Goal: Task Accomplishment & Management: Manage account settings

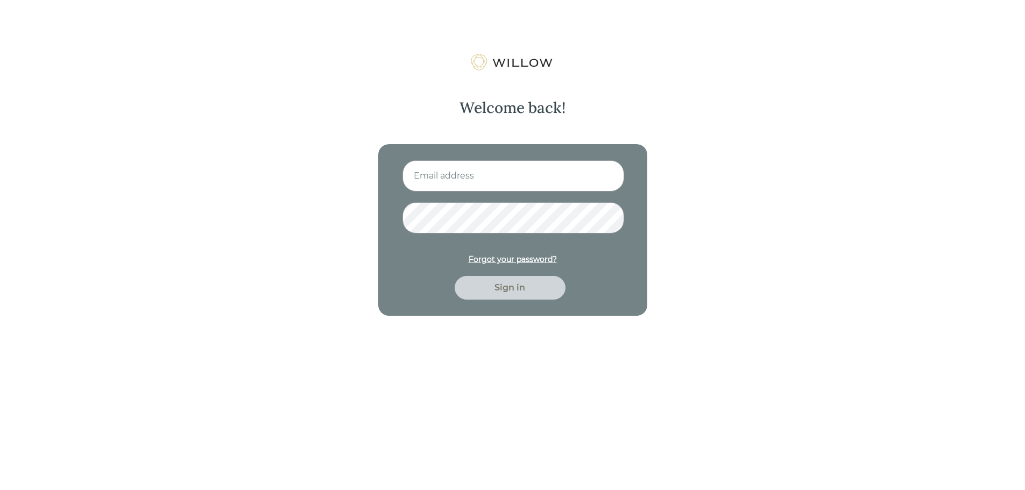
click at [561, 172] on input at bounding box center [513, 175] width 222 height 31
type input "[PERSON_NAME][EMAIL_ADDRESS][PERSON_NAME][DOMAIN_NAME]"
click at [512, 288] on div "Sign in" at bounding box center [510, 287] width 86 height 13
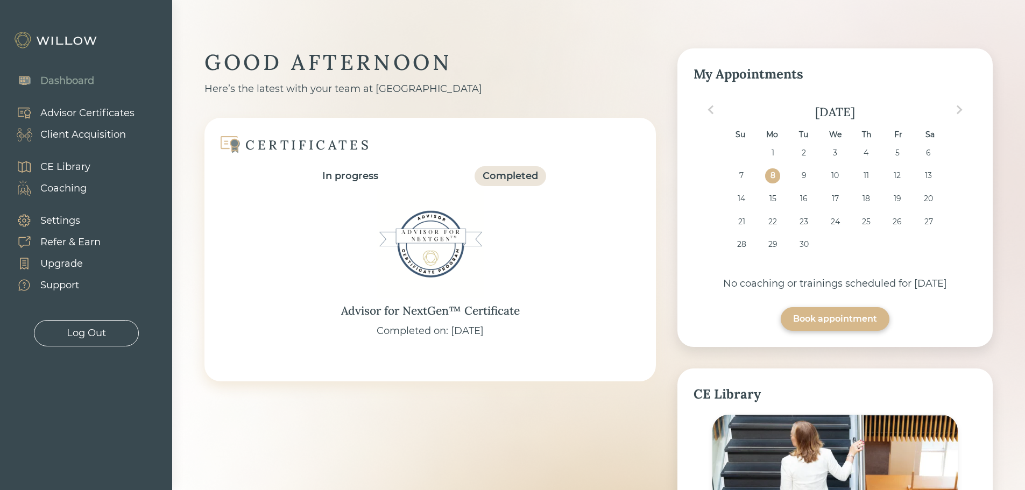
click at [72, 132] on div "Client Acquisition" at bounding box center [83, 135] width 86 height 15
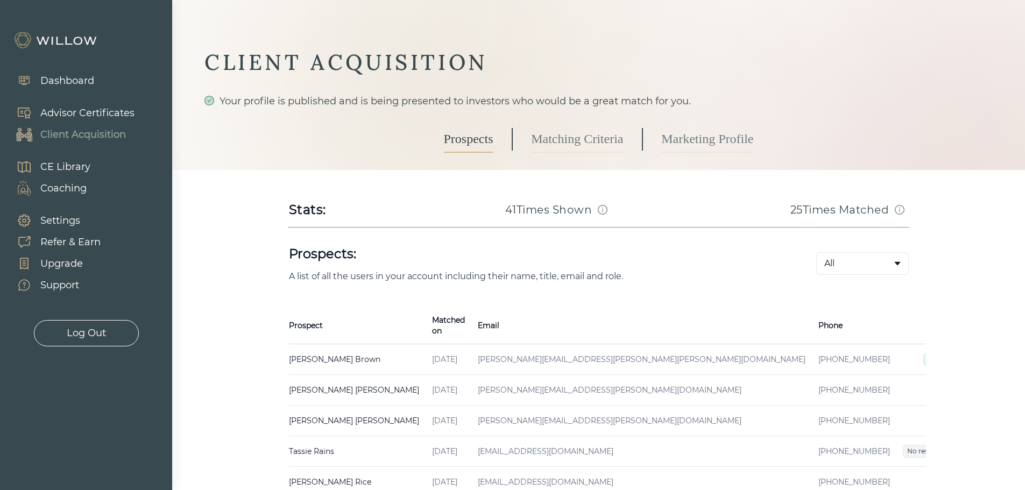
click at [531, 351] on td "[PERSON_NAME][EMAIL_ADDRESS][PERSON_NAME][PERSON_NAME][DOMAIN_NAME]" at bounding box center [641, 359] width 341 height 31
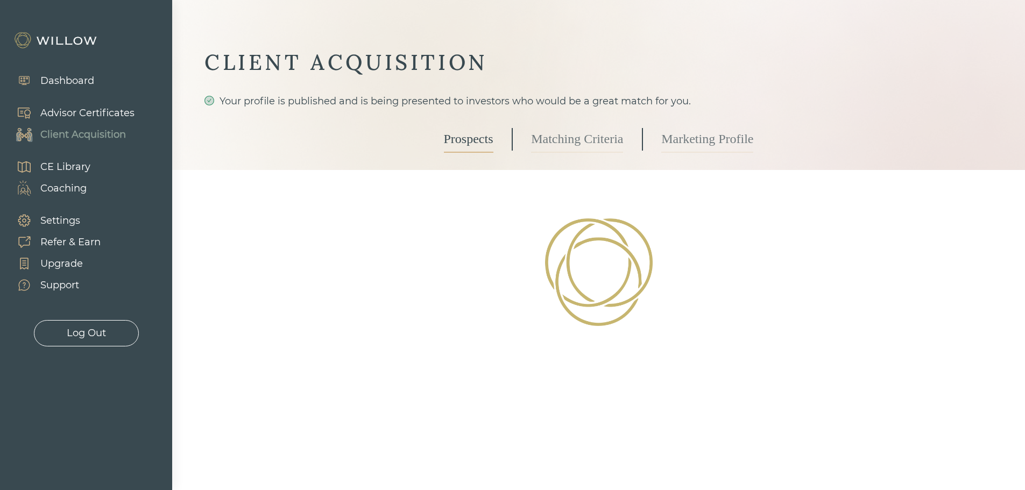
select select "7"
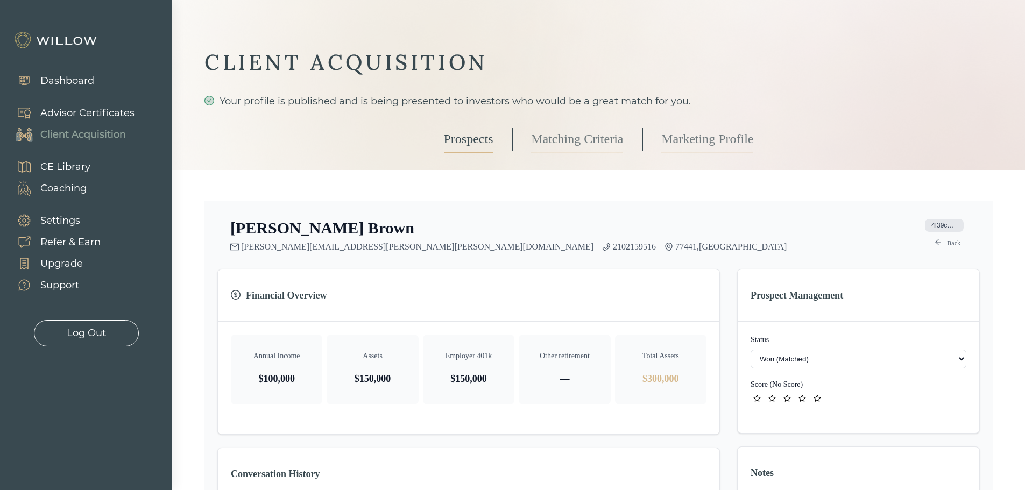
click at [262, 247] on link "[PERSON_NAME][EMAIL_ADDRESS][PERSON_NAME][PERSON_NAME][DOMAIN_NAME]" at bounding box center [417, 247] width 352 height 10
click at [59, 132] on div "Client Acquisition" at bounding box center [83, 135] width 86 height 15
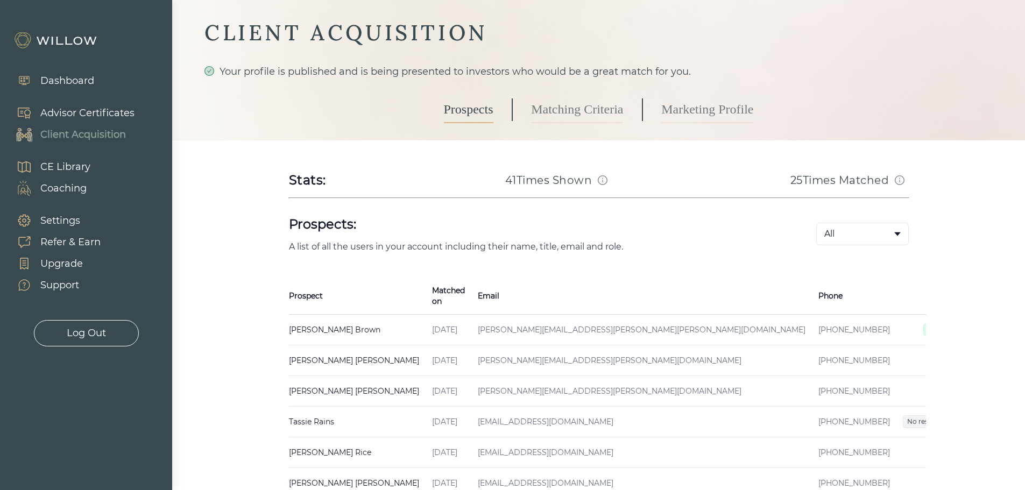
scroll to position [54, 0]
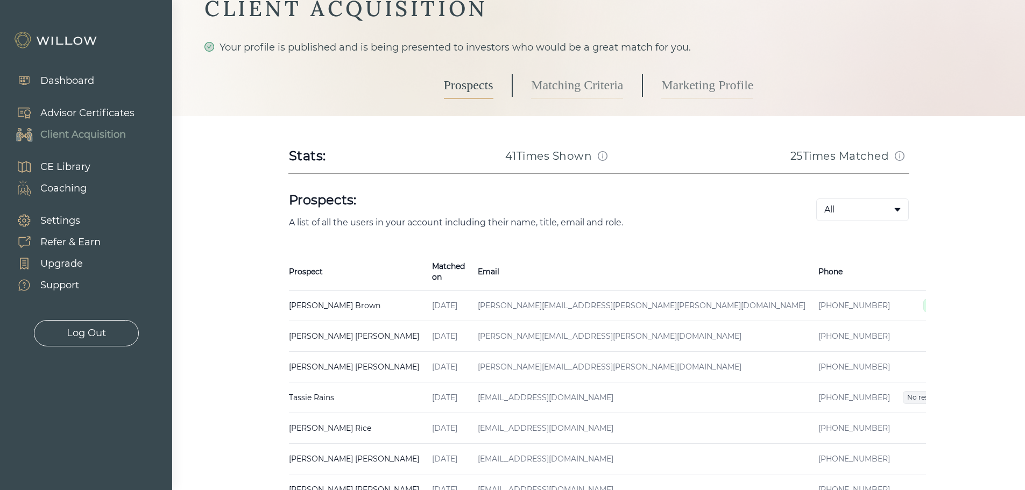
click at [316, 292] on td "[PERSON_NAME] Created on [DATE] Email [PERSON_NAME][EMAIL_ADDRESS][PERSON_NAME]…" at bounding box center [357, 306] width 137 height 31
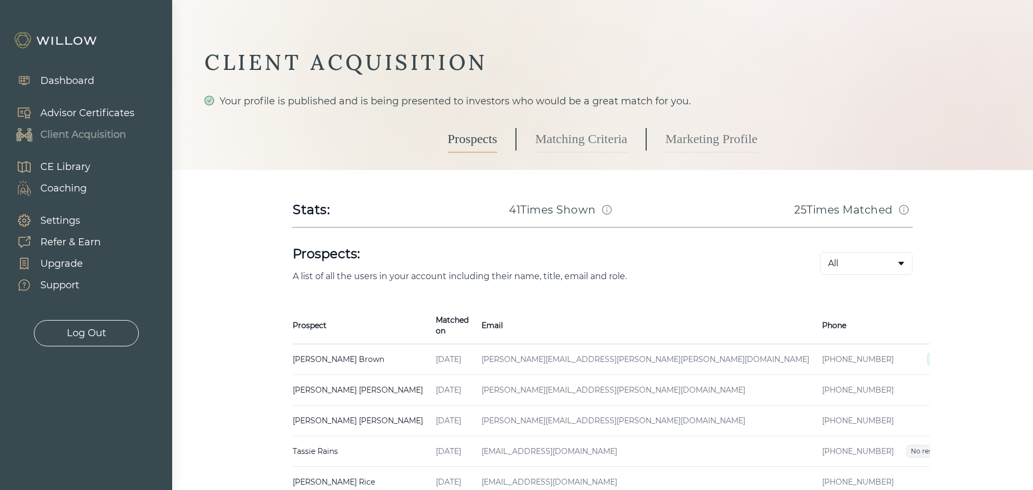
select select "7"
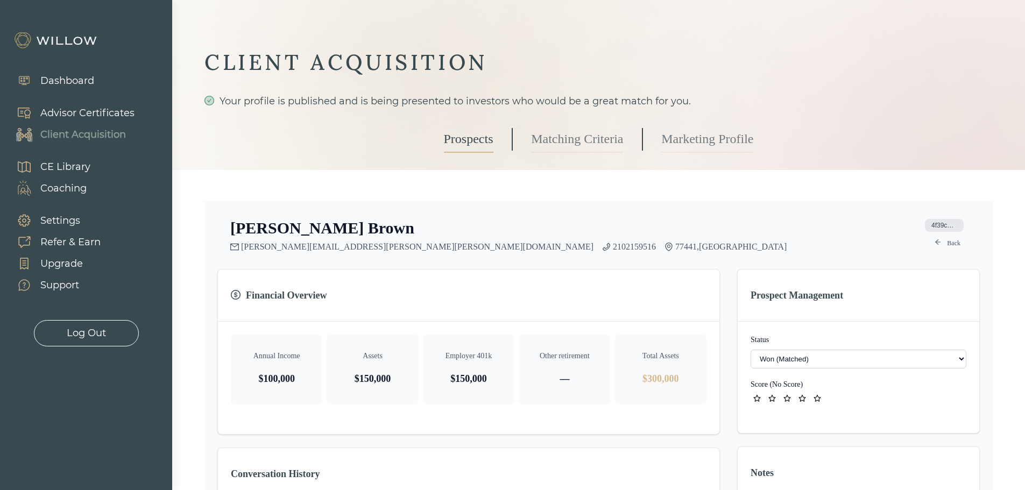
click at [278, 246] on link "[PERSON_NAME][EMAIL_ADDRESS][PERSON_NAME][PERSON_NAME][DOMAIN_NAME]" at bounding box center [417, 247] width 352 height 10
drag, startPoint x: 389, startPoint y: 244, endPoint x: 444, endPoint y: 227, distance: 57.5
click at [481, 210] on div "[PERSON_NAME] [PERSON_NAME][EMAIL_ADDRESS][PERSON_NAME][PERSON_NAME][DOMAIN_NAM…" at bounding box center [598, 484] width 788 height 566
drag, startPoint x: 424, startPoint y: 246, endPoint x: 379, endPoint y: 250, distance: 45.3
click at [379, 250] on div "[PERSON_NAME][EMAIL_ADDRESS][PERSON_NAME][PERSON_NAME][DOMAIN_NAME] 2102159516 …" at bounding box center [508, 247] width 556 height 10
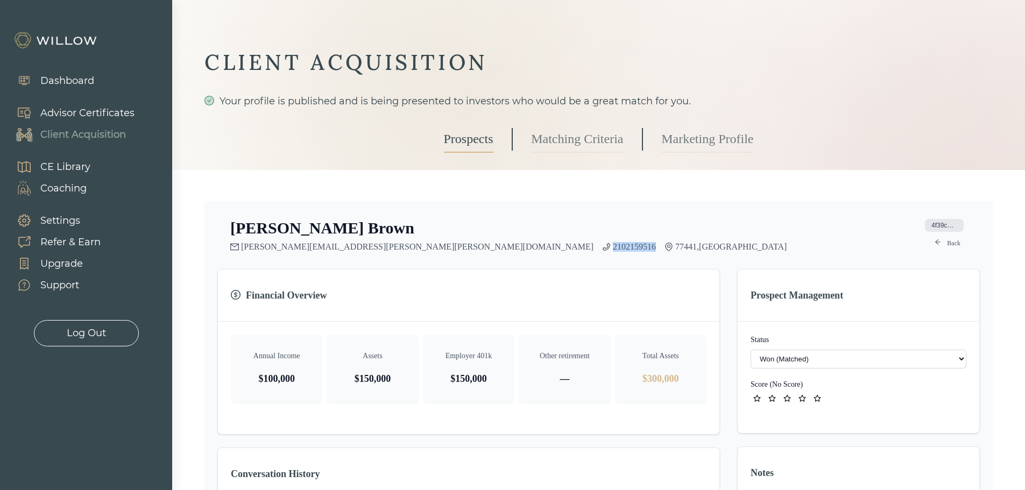
copy link "2102159516"
click at [372, 352] on p "Assets" at bounding box center [372, 356] width 74 height 11
click at [388, 377] on p "$150,000" at bounding box center [372, 378] width 74 height 15
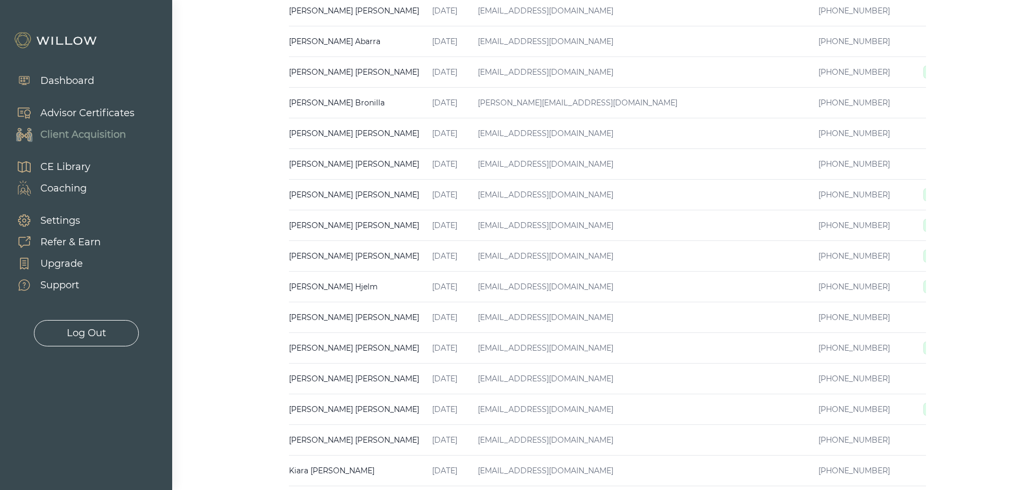
scroll to position [430, 0]
